Goal: Find specific page/section: Find specific page/section

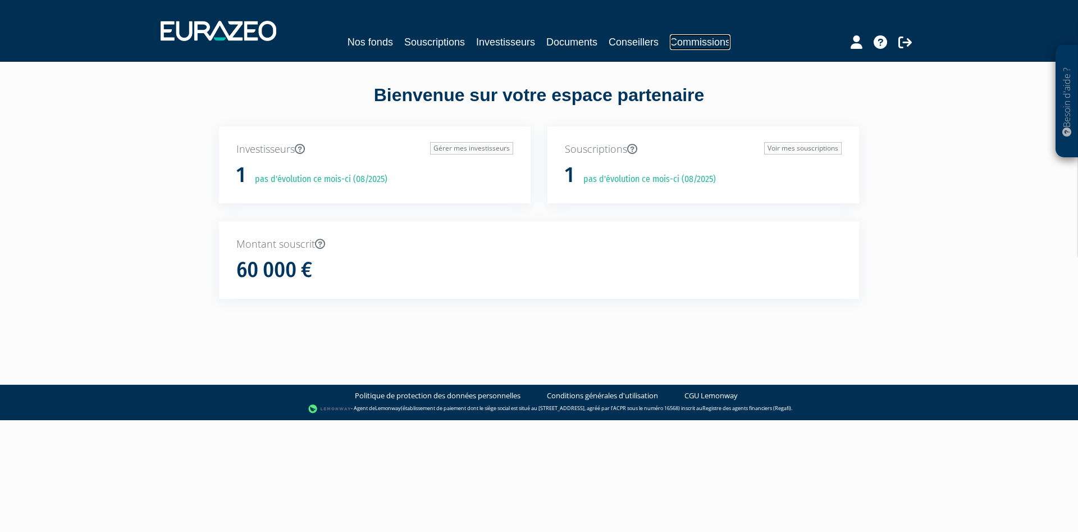
click at [714, 38] on link "Commissions" at bounding box center [700, 42] width 61 height 16
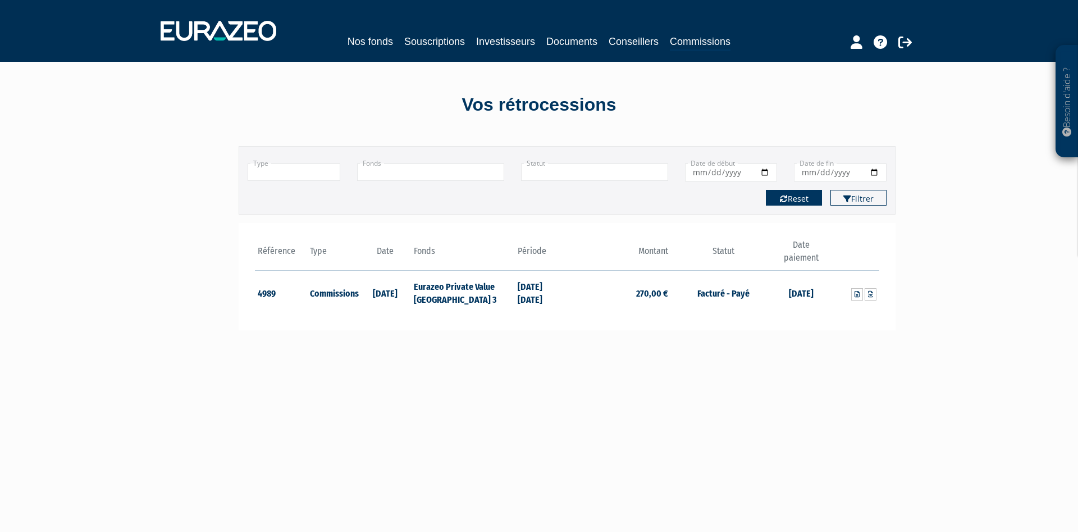
click at [807, 199] on button "Reset" at bounding box center [794, 198] width 56 height 16
type input "+"
click at [494, 335] on div "Référence Type 4989 Commissions 11/03/2025" at bounding box center [567, 285] width 657 height 124
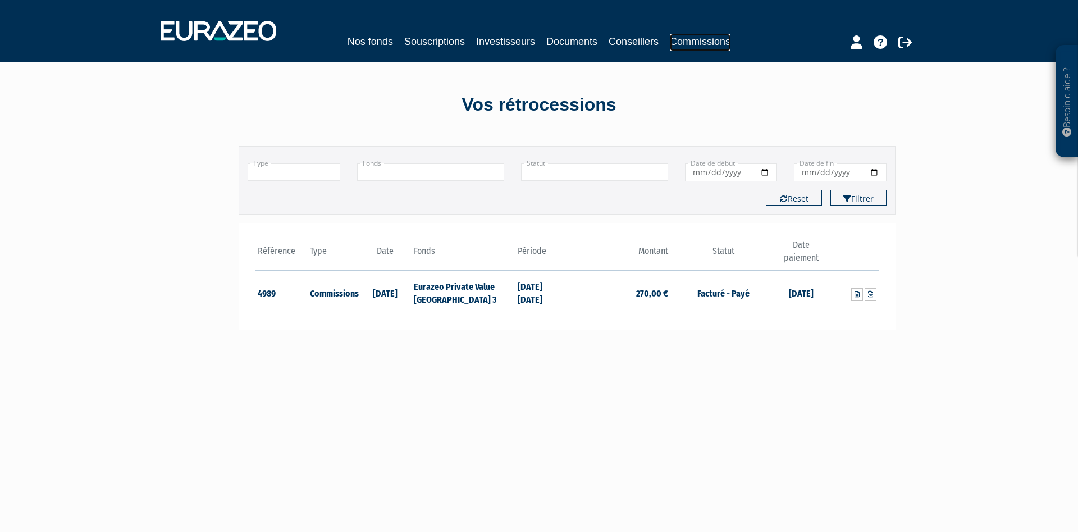
click at [694, 44] on link "Commissions" at bounding box center [700, 42] width 61 height 17
click at [418, 293] on td "Eurazeo Private Value Europe 3" at bounding box center [463, 293] width 104 height 44
click at [529, 298] on td "30/06/2024 31/12/2024" at bounding box center [541, 293] width 52 height 44
click at [641, 38] on link "Conseillers" at bounding box center [634, 42] width 50 height 16
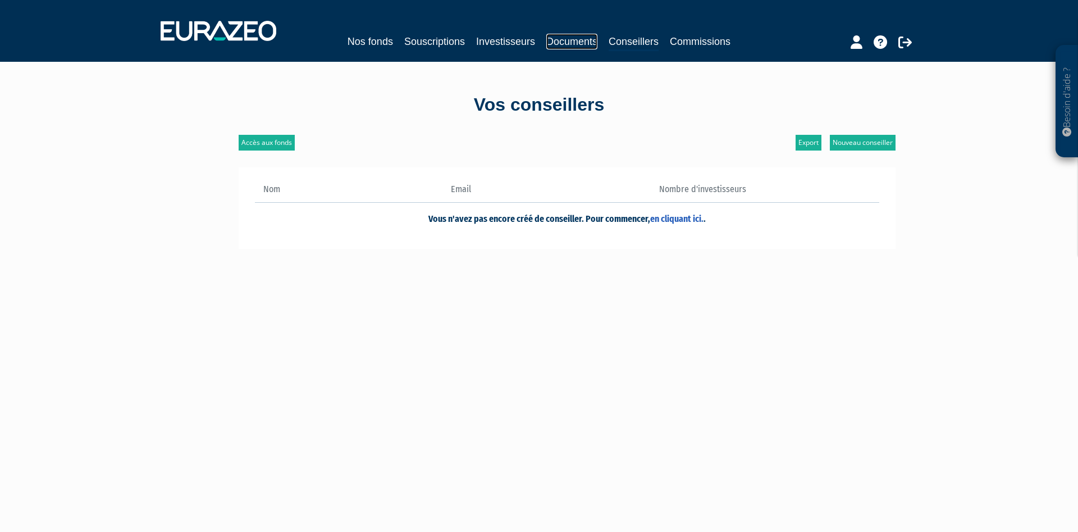
click at [584, 38] on link "Documents" at bounding box center [571, 42] width 51 height 16
click at [517, 41] on link "Investisseurs" at bounding box center [505, 42] width 59 height 16
